Goal: Task Accomplishment & Management: Manage account settings

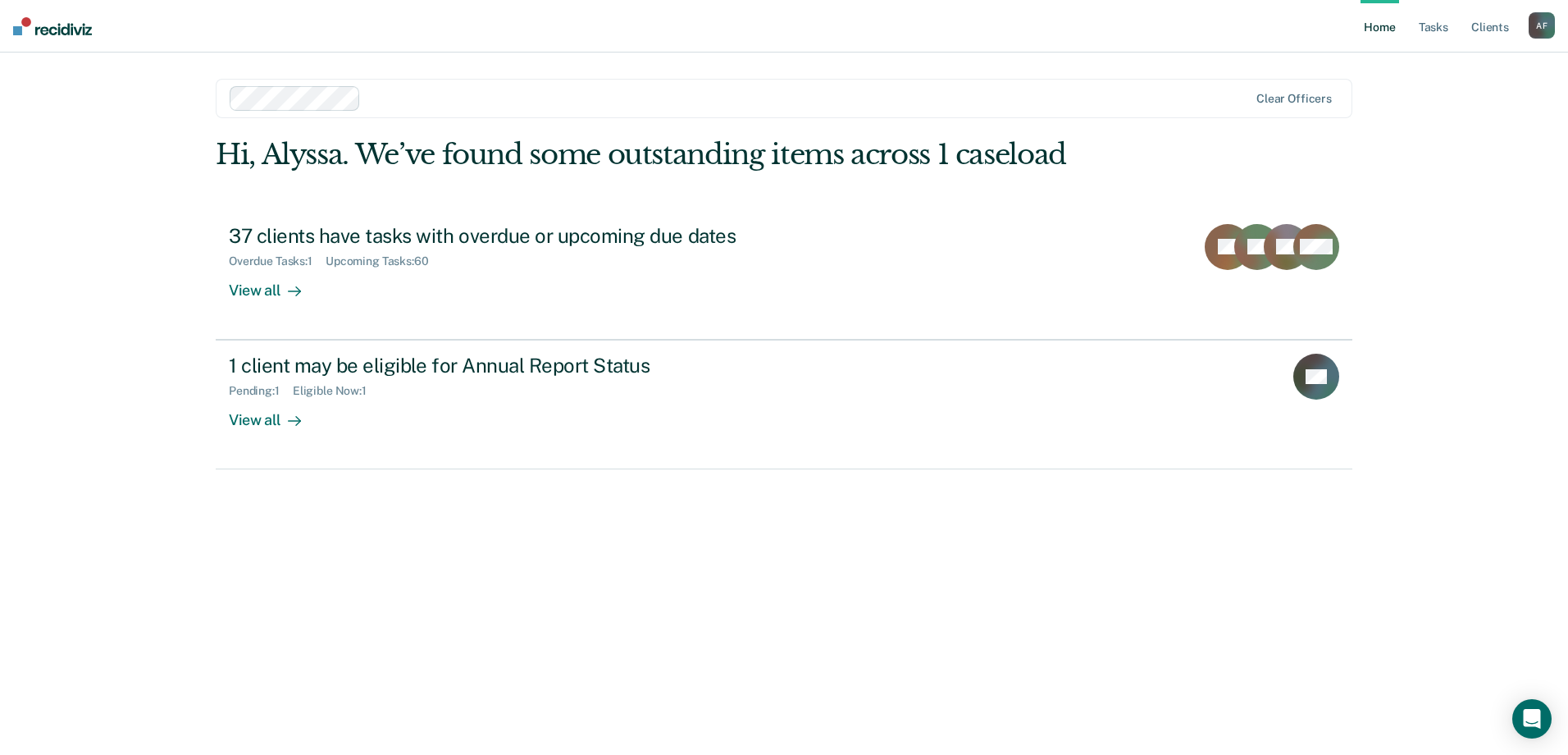
click at [525, 175] on div "Hi, Alyssa. We’ve found some outstanding items across 1 caseload 37 clients hav…" at bounding box center [784, 304] width 1137 height 332
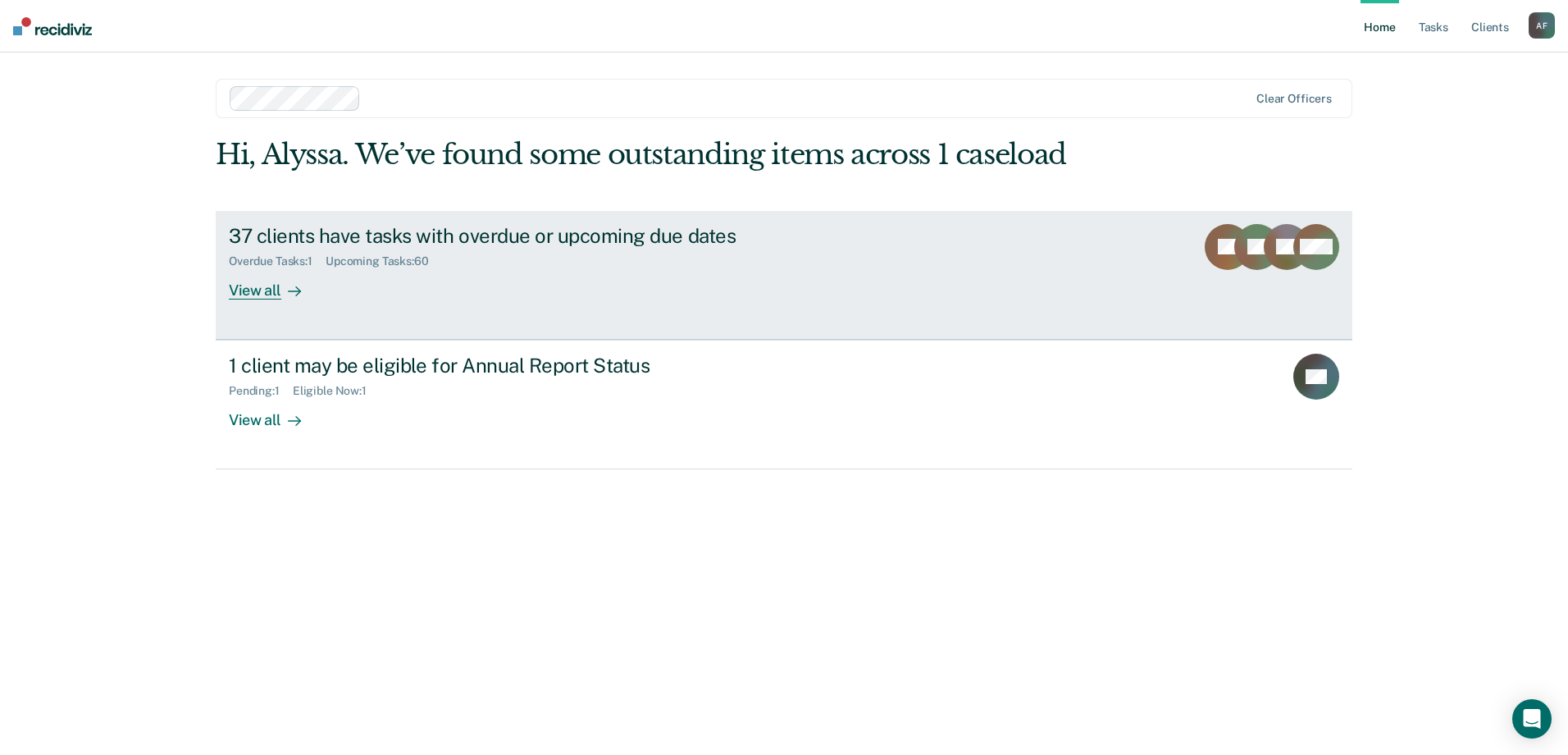
click at [504, 212] on link "37 clients have tasks with overdue or upcoming due dates Overdue Tasks : 1 Upco…" at bounding box center [784, 275] width 1137 height 129
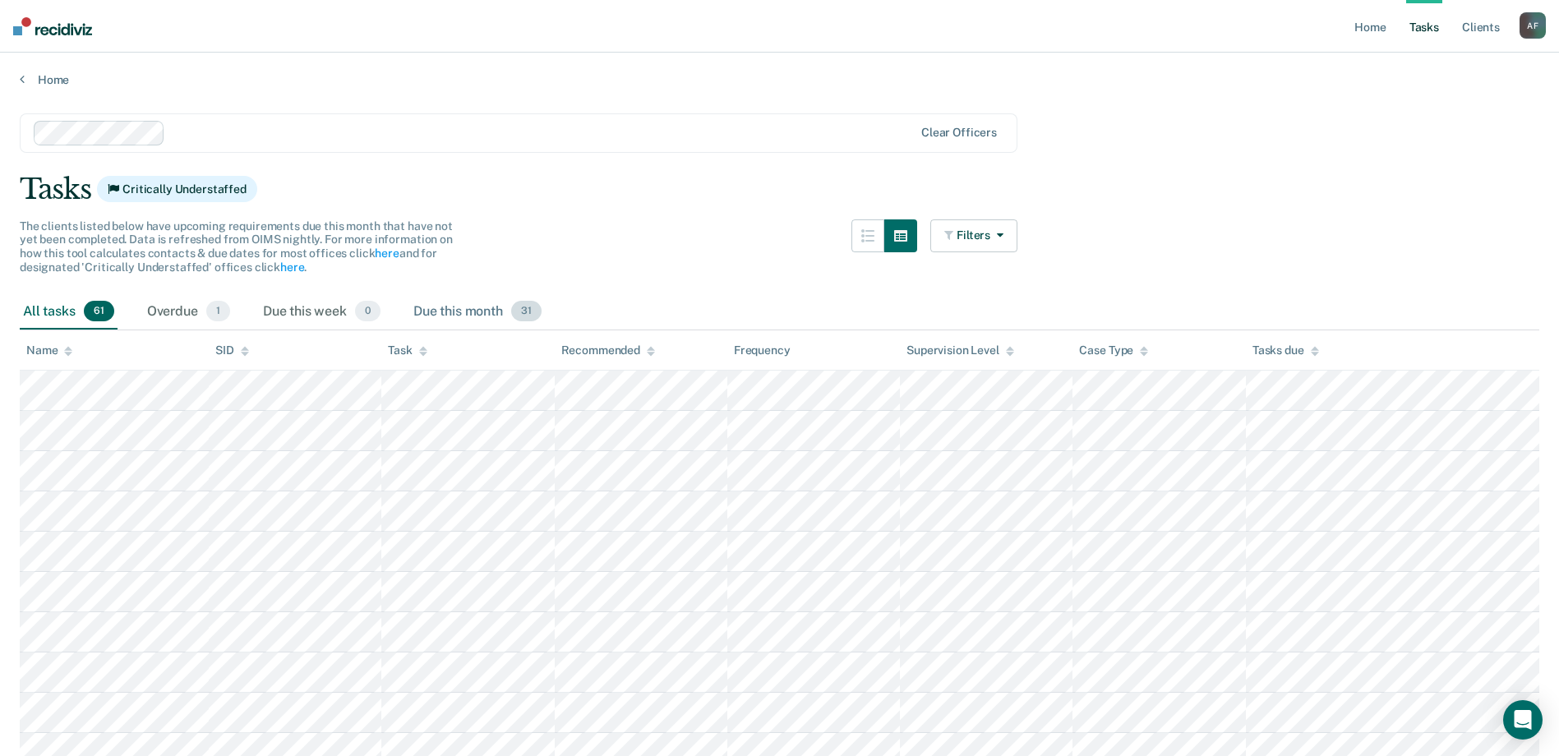
click at [449, 308] on div "Due this month 31" at bounding box center [477, 312] width 135 height 36
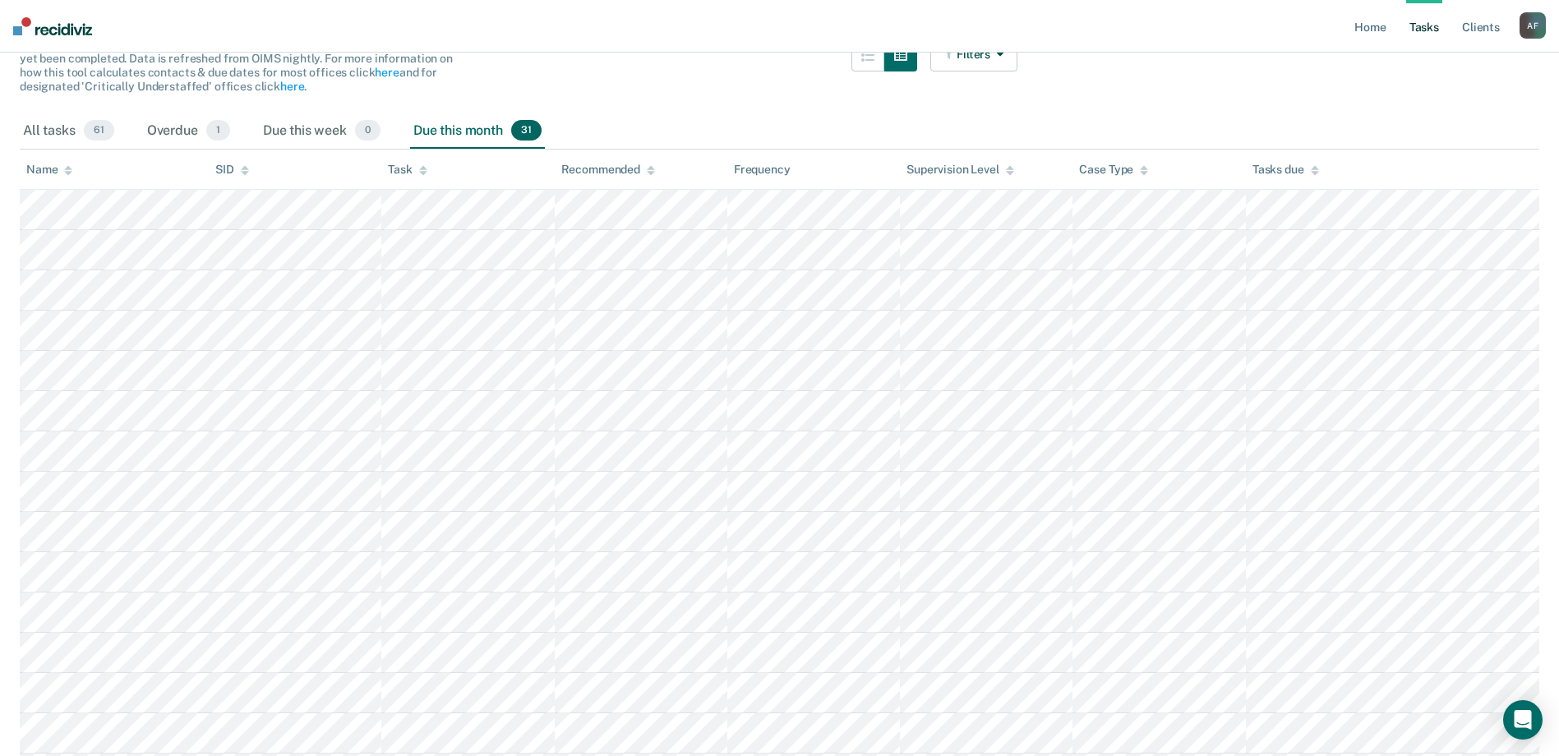
scroll to position [164, 0]
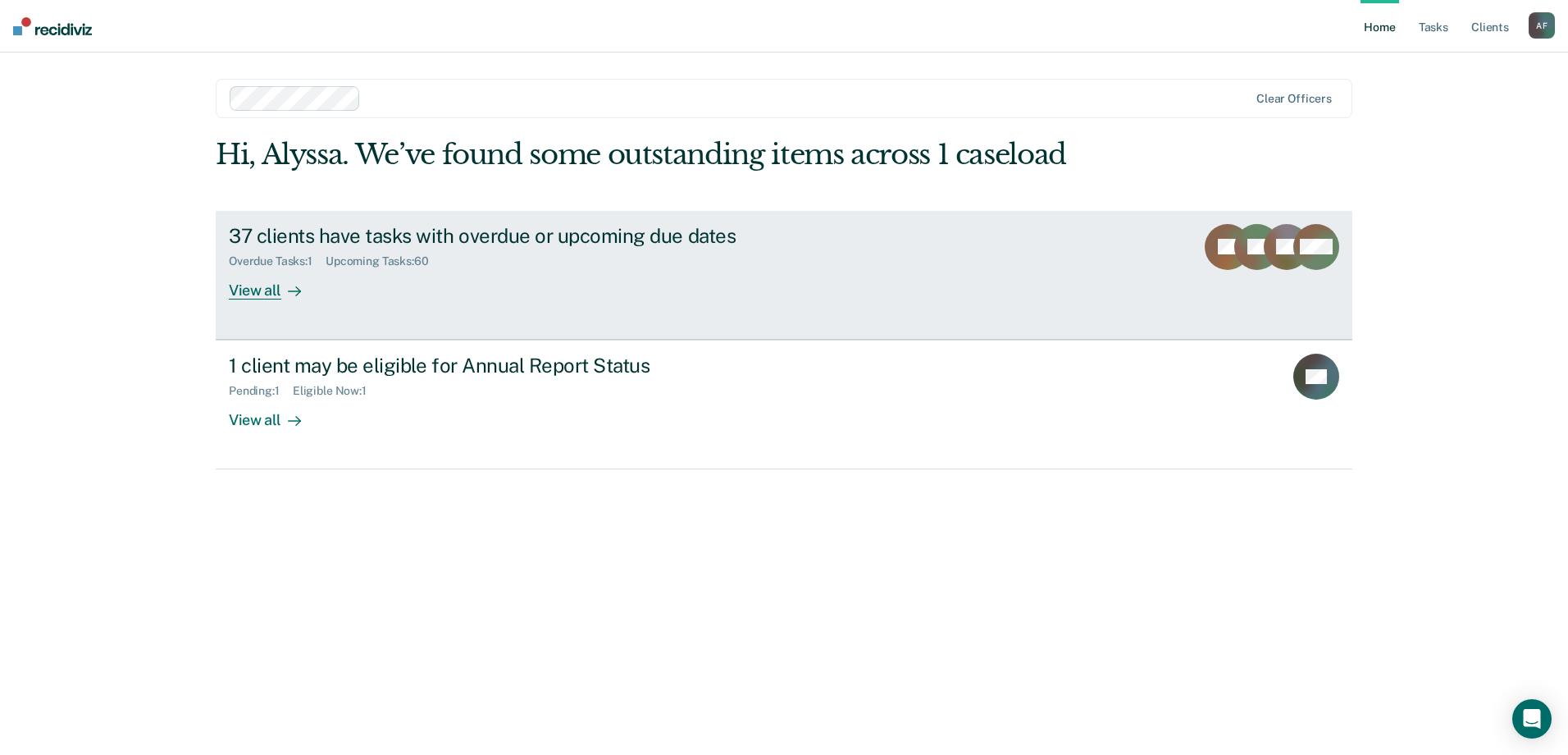
click at [507, 278] on div "37 clients have tasks with overdue or upcoming due dates Overdue Tasks : 1 Upco…" at bounding box center [536, 262] width 615 height 76
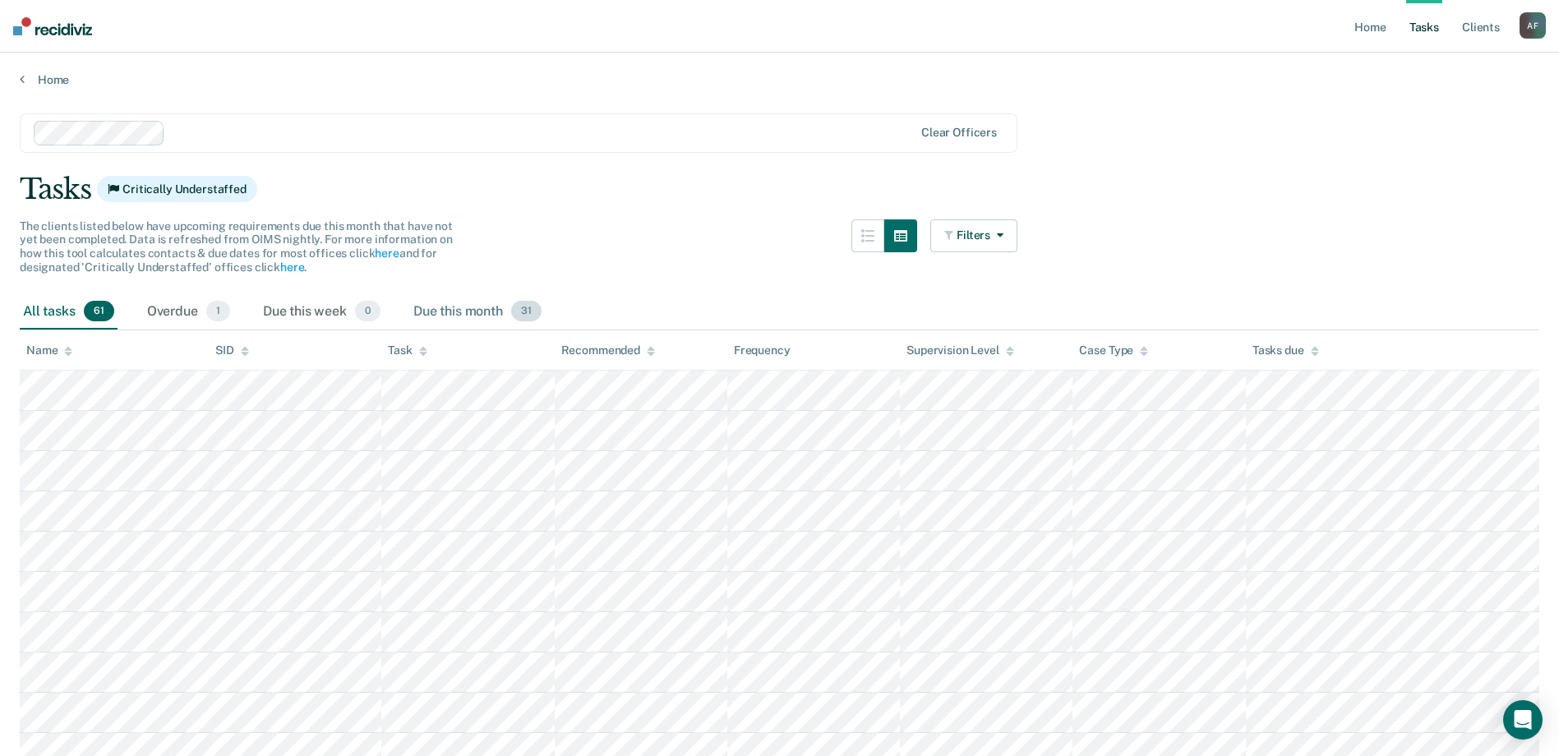
click at [449, 306] on div "Due this month 31" at bounding box center [477, 312] width 135 height 36
